Goal: Obtain resource: Download file/media

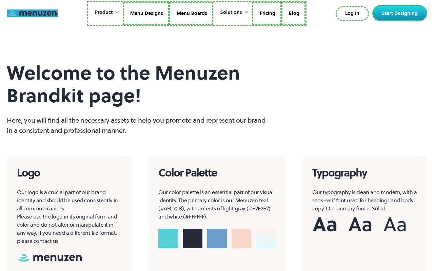
click at [32, 13] on link at bounding box center [32, 13] width 51 height 8
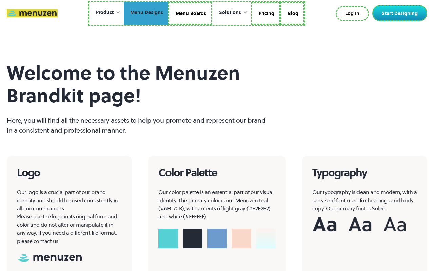
click at [146, 13] on link "Menu Designs" at bounding box center [146, 13] width 44 height 23
click at [190, 13] on link "Menu Boards" at bounding box center [190, 13] width 44 height 23
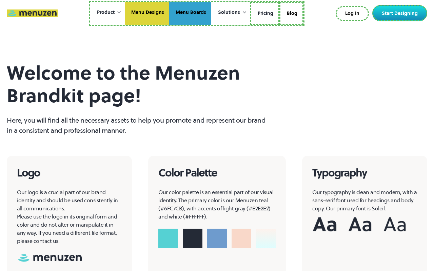
click at [264, 13] on link "Pricing" at bounding box center [264, 13] width 29 height 23
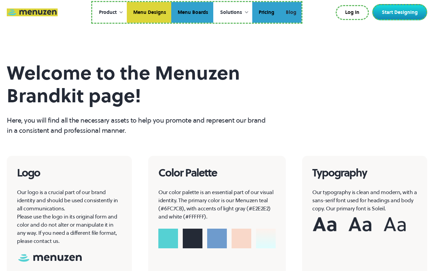
click at [290, 12] on link "Blog" at bounding box center [290, 12] width 22 height 21
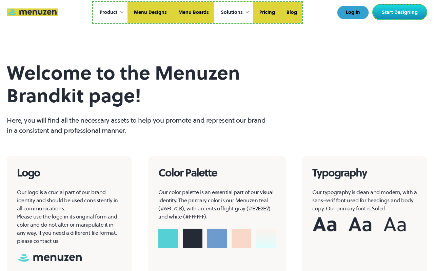
click at [354, 13] on link "Log In" at bounding box center [353, 13] width 32 height 14
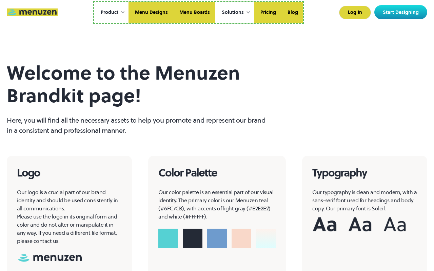
click at [401, 12] on link "Start Designing" at bounding box center [400, 12] width 53 height 14
